Goal: Task Accomplishment & Management: Manage account settings

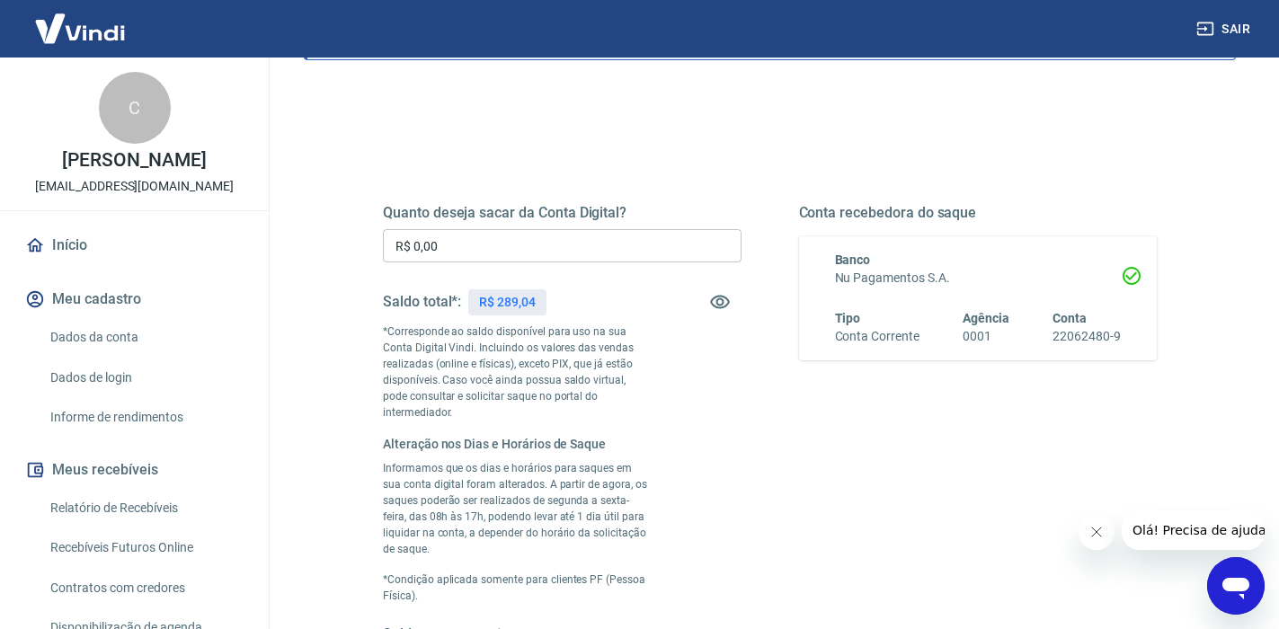
scroll to position [180, 0]
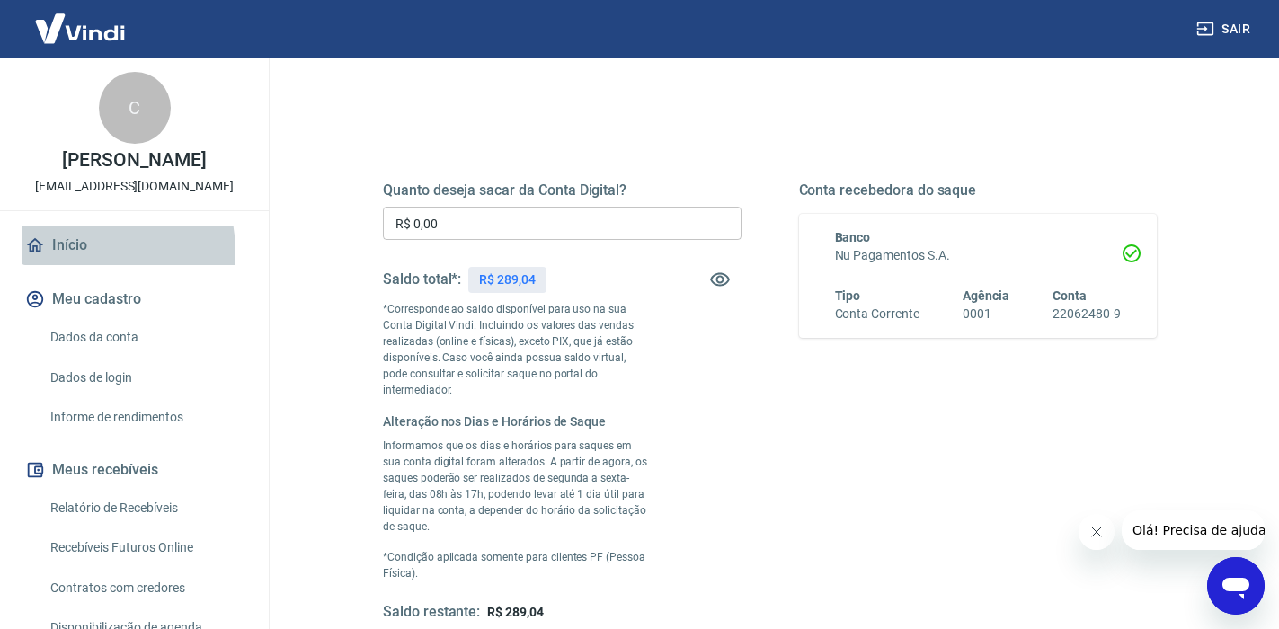
click at [84, 251] on link "Início" at bounding box center [135, 246] width 226 height 40
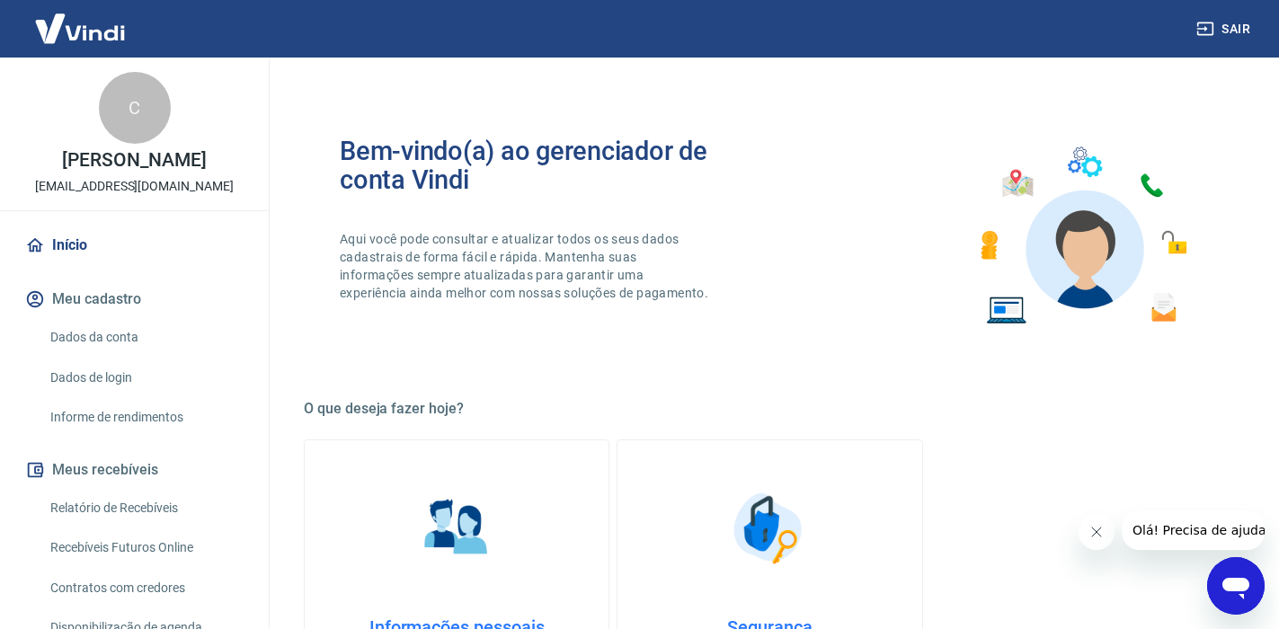
click at [1249, 30] on button "Sair" at bounding box center [1225, 29] width 65 height 33
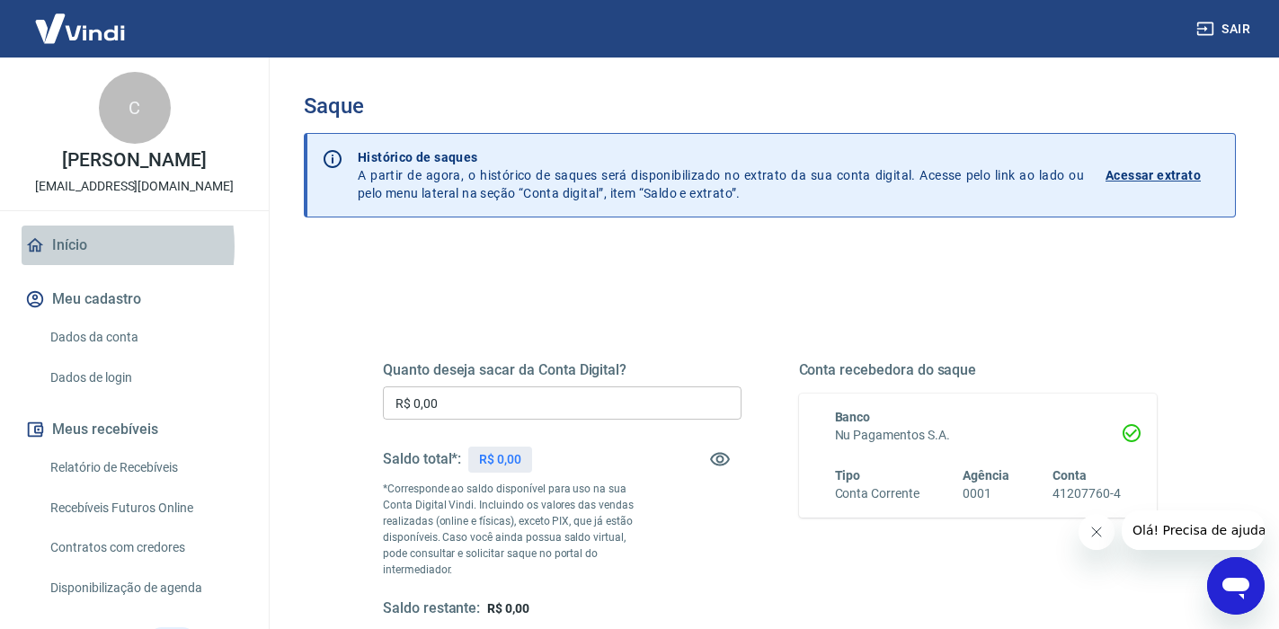
click at [60, 246] on link "Início" at bounding box center [135, 246] width 226 height 40
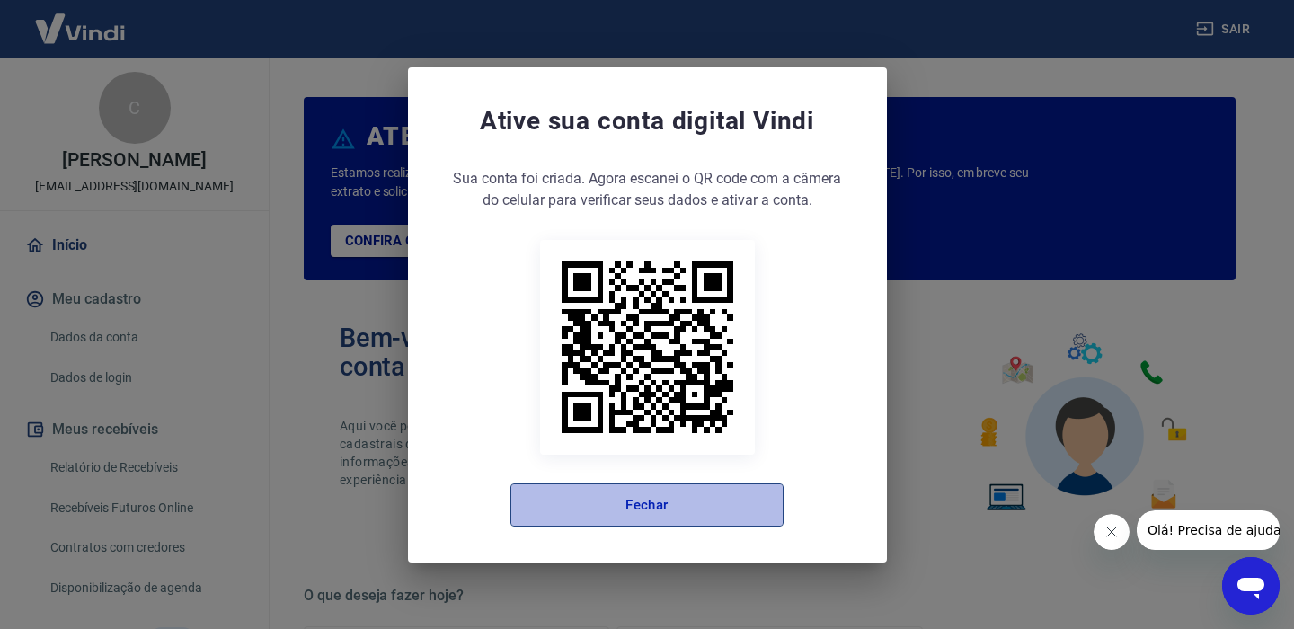
click at [667, 514] on button "Fechar" at bounding box center [647, 505] width 273 height 43
